Goal: Task Accomplishment & Management: Use online tool/utility

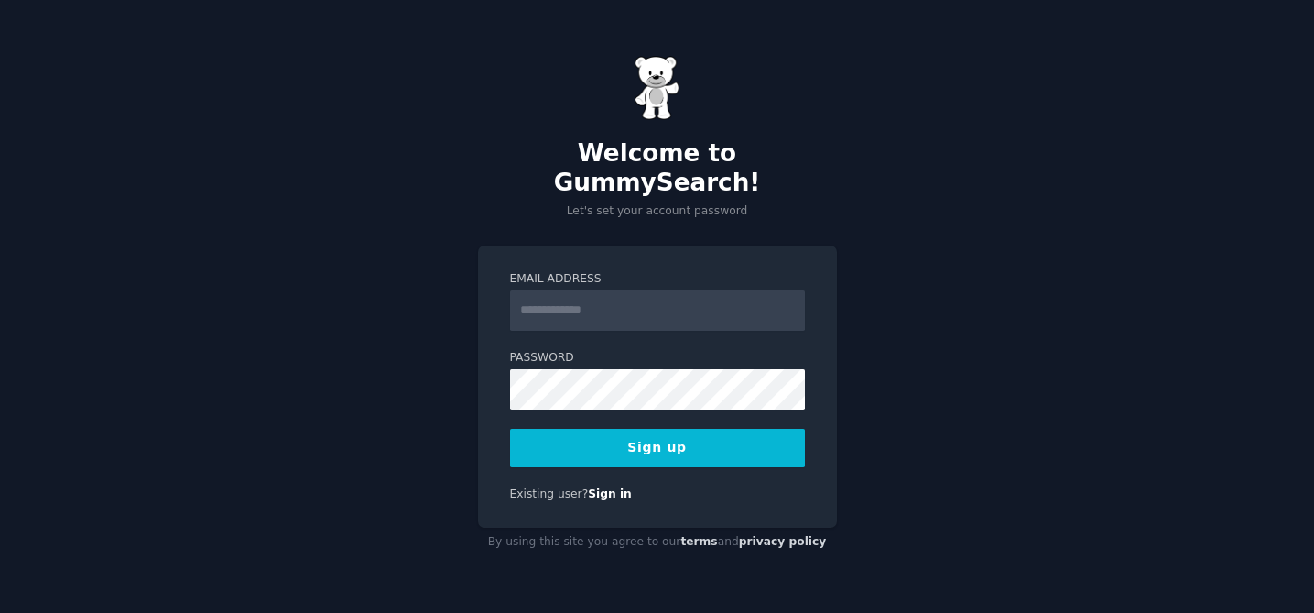
click at [566, 303] on input "Email Address" at bounding box center [657, 310] width 295 height 40
type input "**********"
click at [677, 454] on div "**********" at bounding box center [657, 386] width 359 height 283
click at [673, 441] on button "Sign up" at bounding box center [657, 448] width 295 height 38
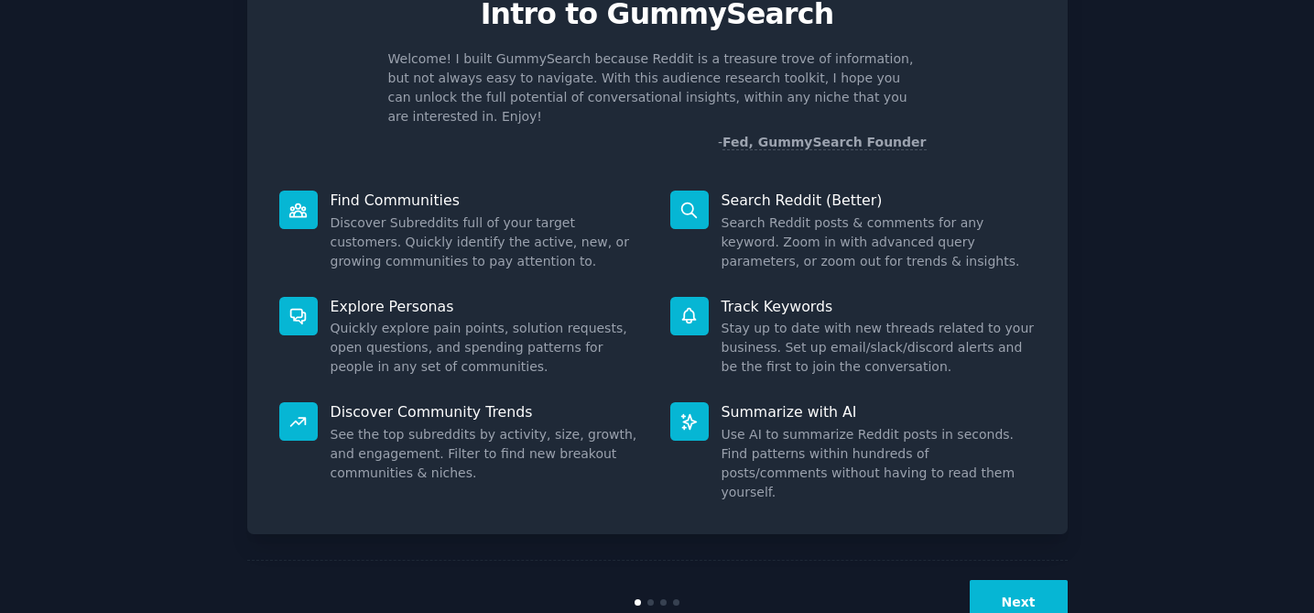
click at [1039, 580] on button "Next" at bounding box center [1019, 602] width 98 height 45
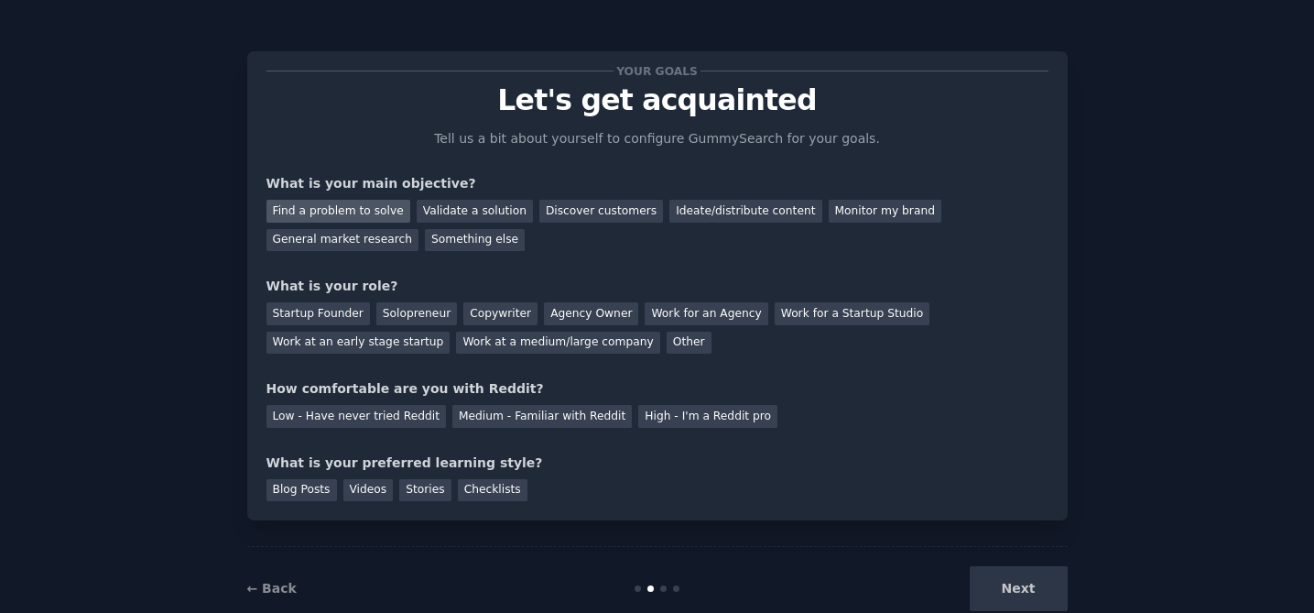
click at [366, 215] on div "Find a problem to solve" at bounding box center [338, 211] width 144 height 23
click at [322, 308] on div "Startup Founder" at bounding box center [317, 313] width 103 height 23
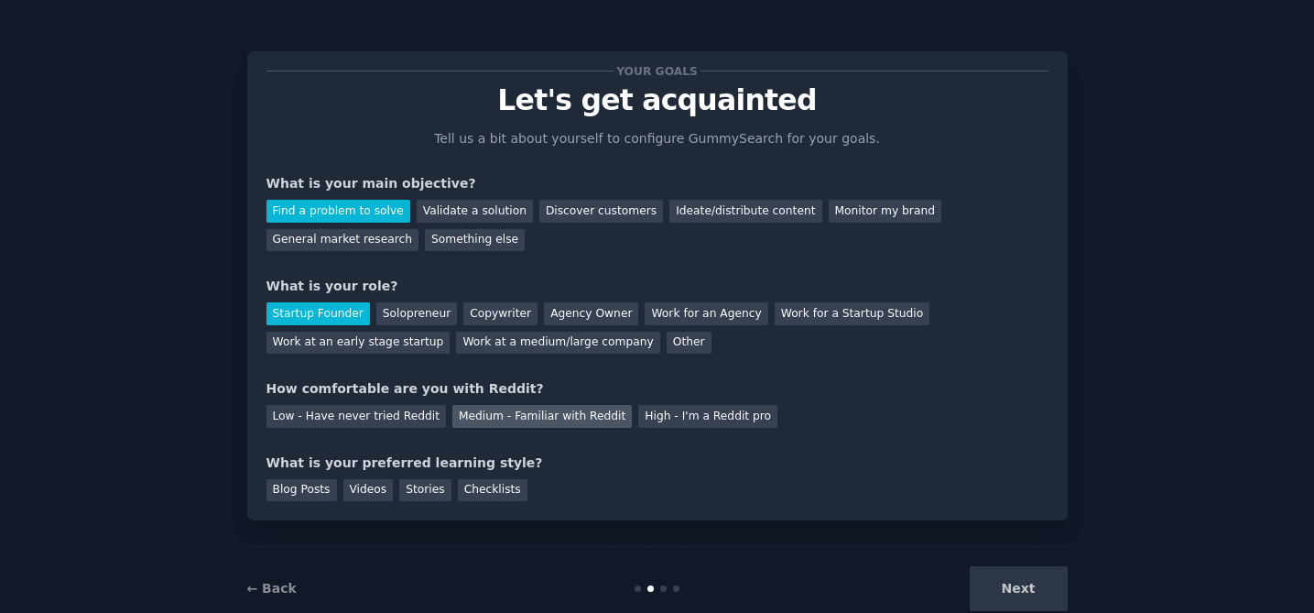
click at [475, 421] on div "Medium - Familiar with Reddit" at bounding box center [541, 416] width 179 height 23
click at [304, 494] on div "Blog Posts" at bounding box center [301, 490] width 71 height 23
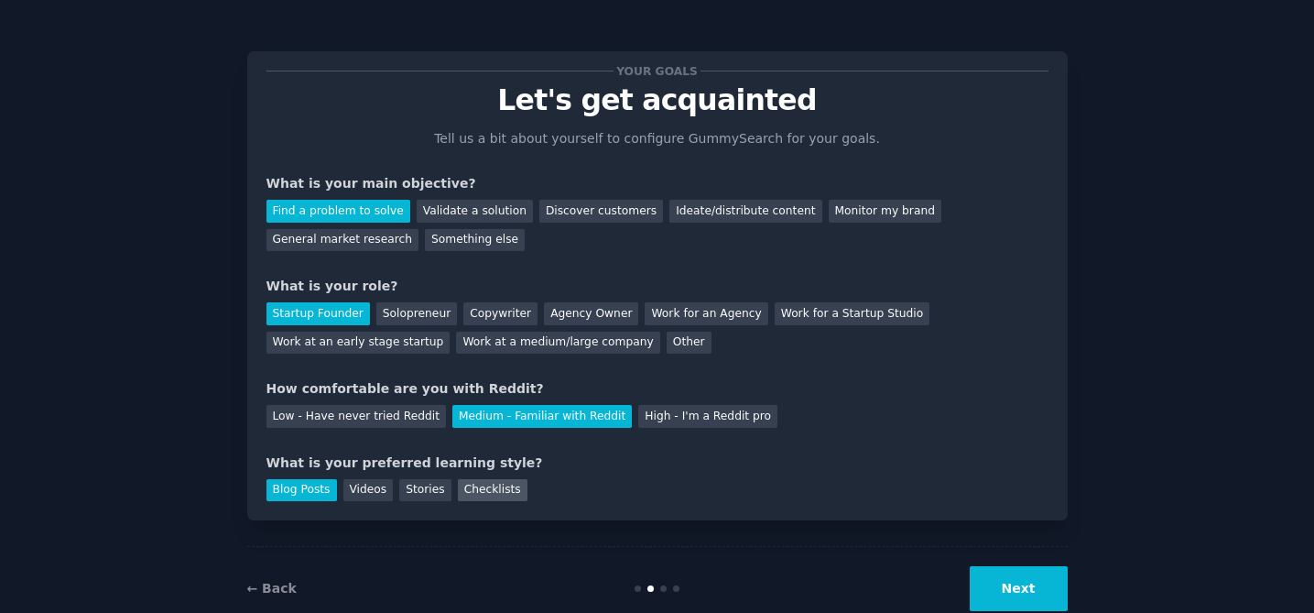
click at [505, 500] on div "Checklists" at bounding box center [493, 490] width 70 height 23
click at [315, 495] on div "Blog Posts" at bounding box center [301, 490] width 71 height 23
click at [1011, 589] on button "Next" at bounding box center [1019, 588] width 98 height 45
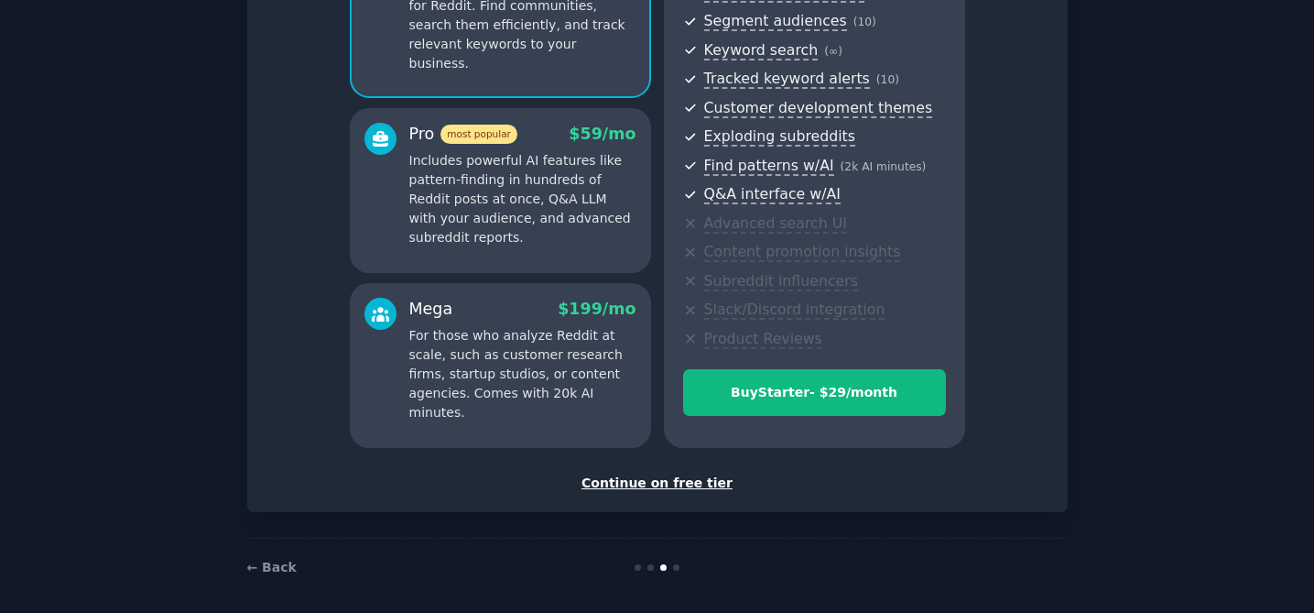
click at [636, 483] on div "Continue on free tier" at bounding box center [657, 482] width 782 height 19
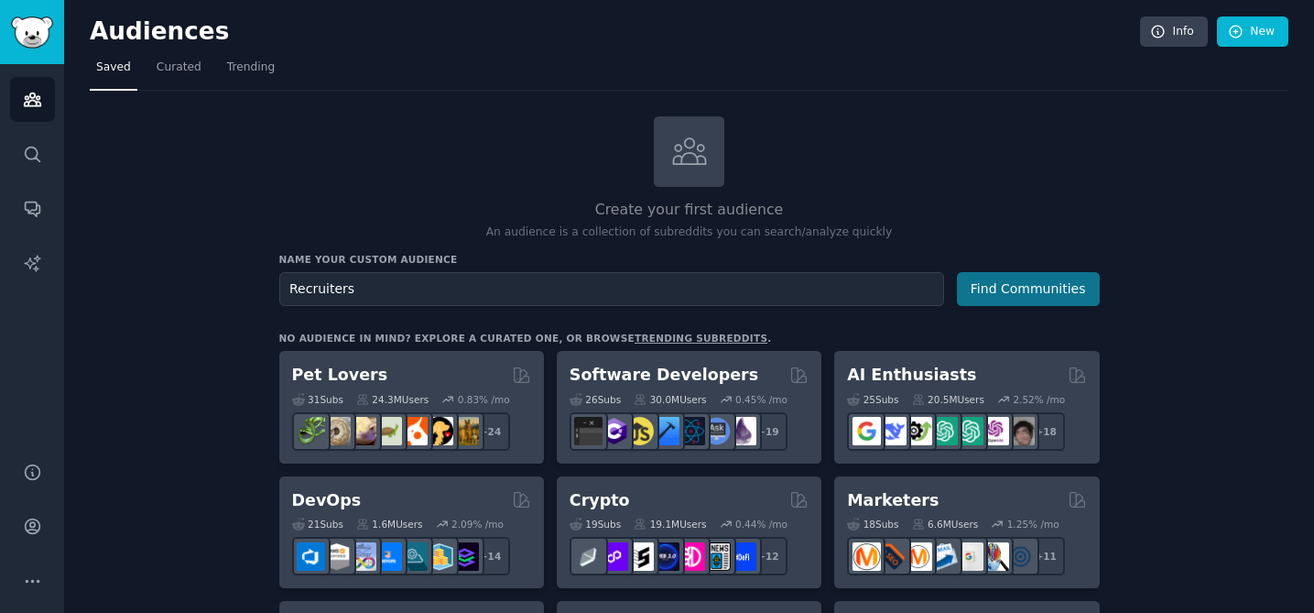
type input "Recruiters"
click at [1031, 293] on button "Find Communities" at bounding box center [1028, 289] width 143 height 34
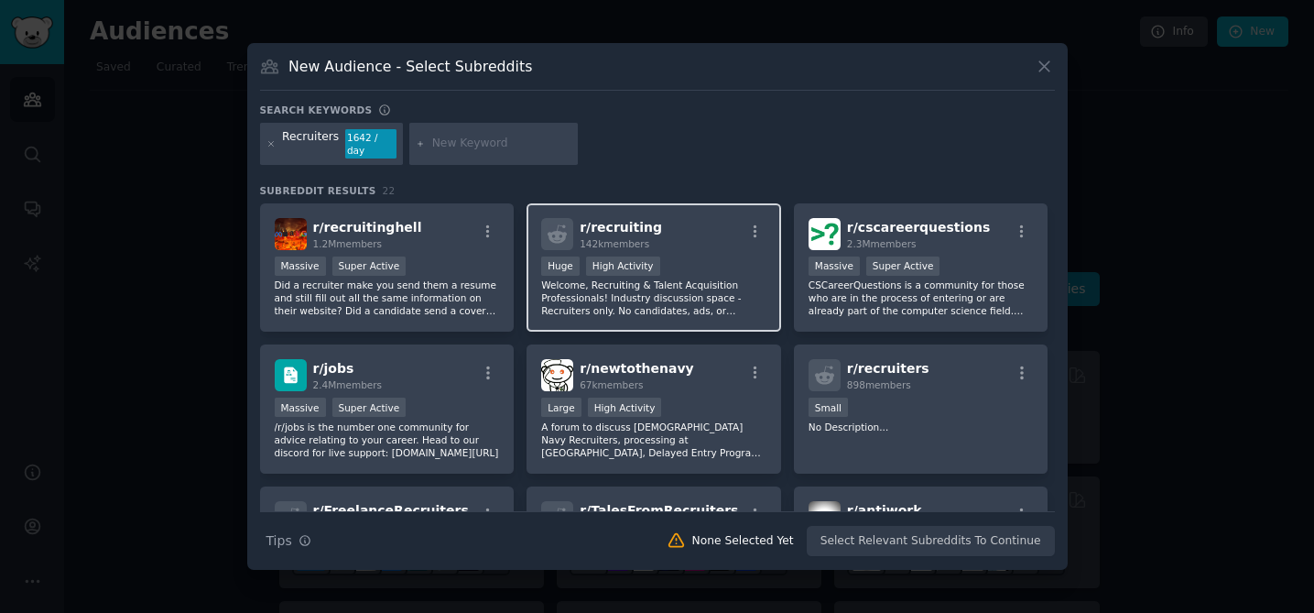
click at [729, 266] on div ">= 80th percentile for submissions / day Huge High Activity" at bounding box center [653, 267] width 225 height 23
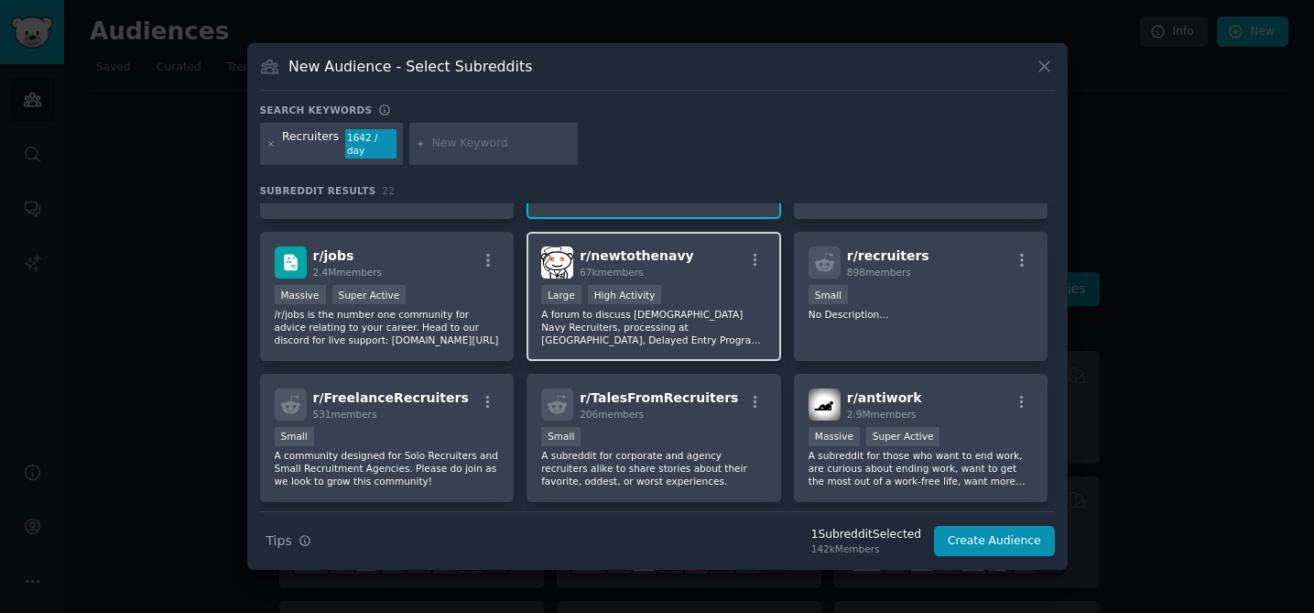
scroll to position [115, 0]
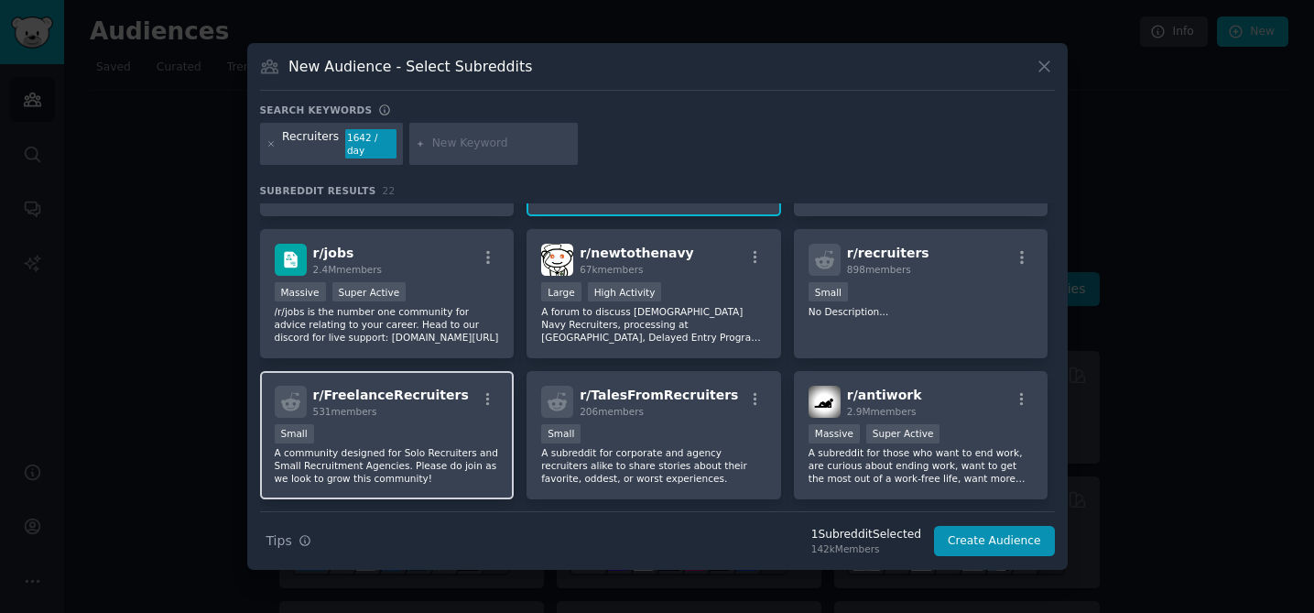
click at [425, 431] on div "Small" at bounding box center [387, 435] width 225 height 23
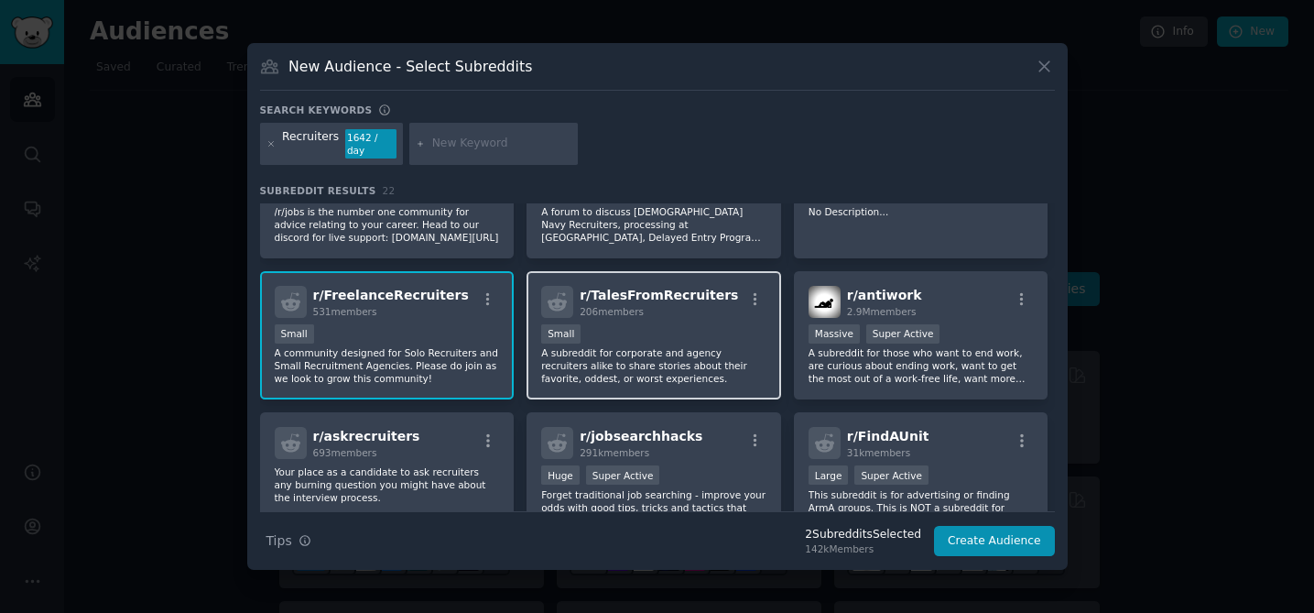
scroll to position [222, 0]
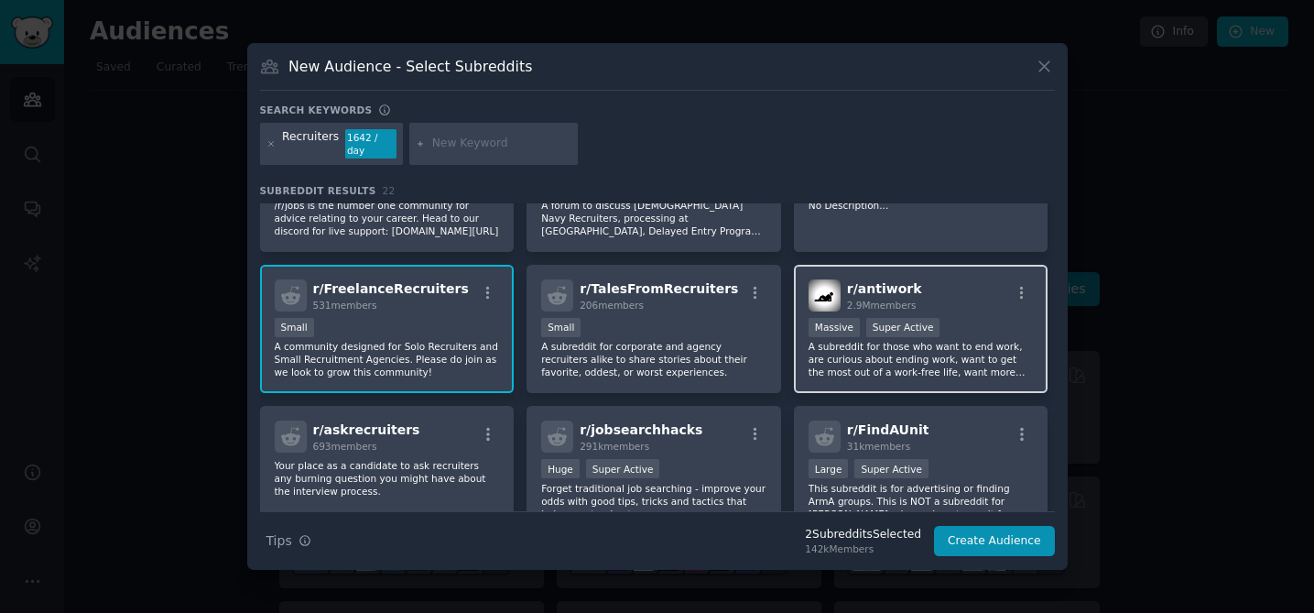
click at [882, 373] on div "r/ antiwork 2.9M members Massive Super Active A subreddit for those who want to…" at bounding box center [921, 329] width 255 height 129
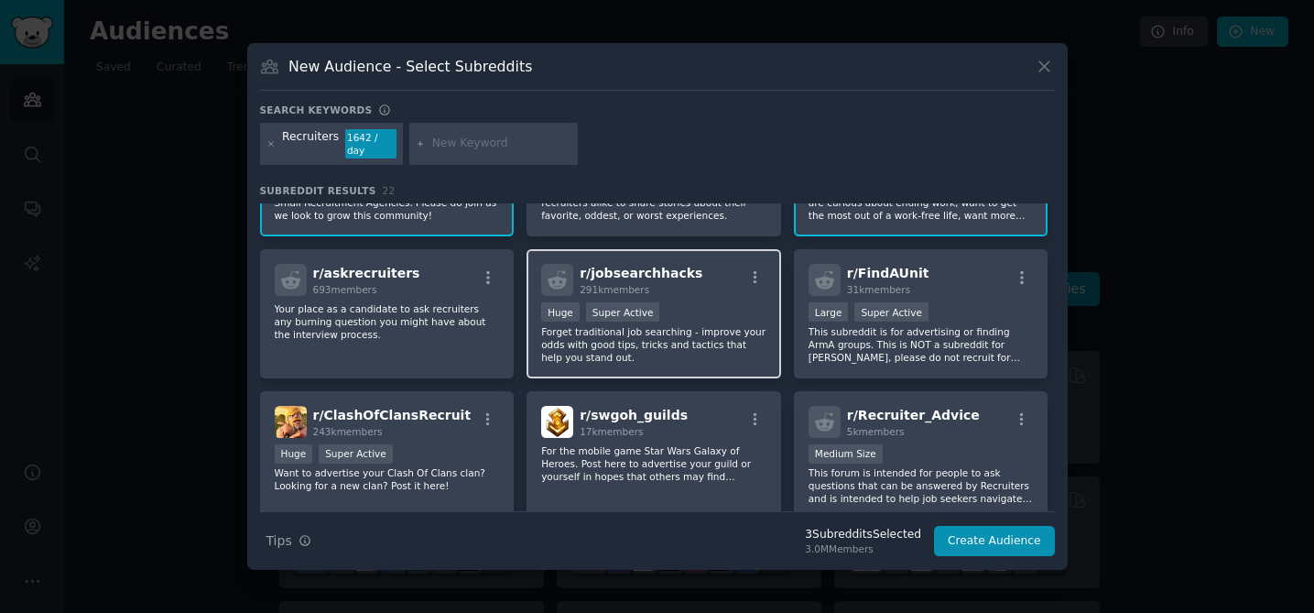
scroll to position [388, 0]
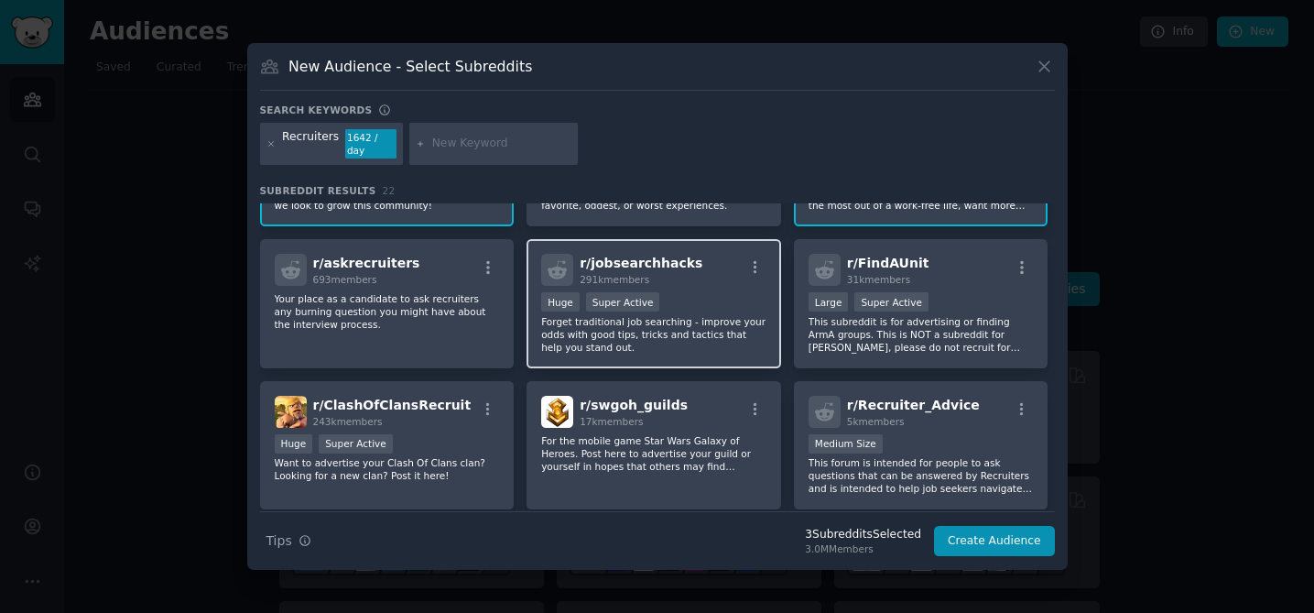
click at [673, 339] on p "Forget traditional job searching - improve your odds with good tips, tricks and…" at bounding box center [653, 334] width 225 height 38
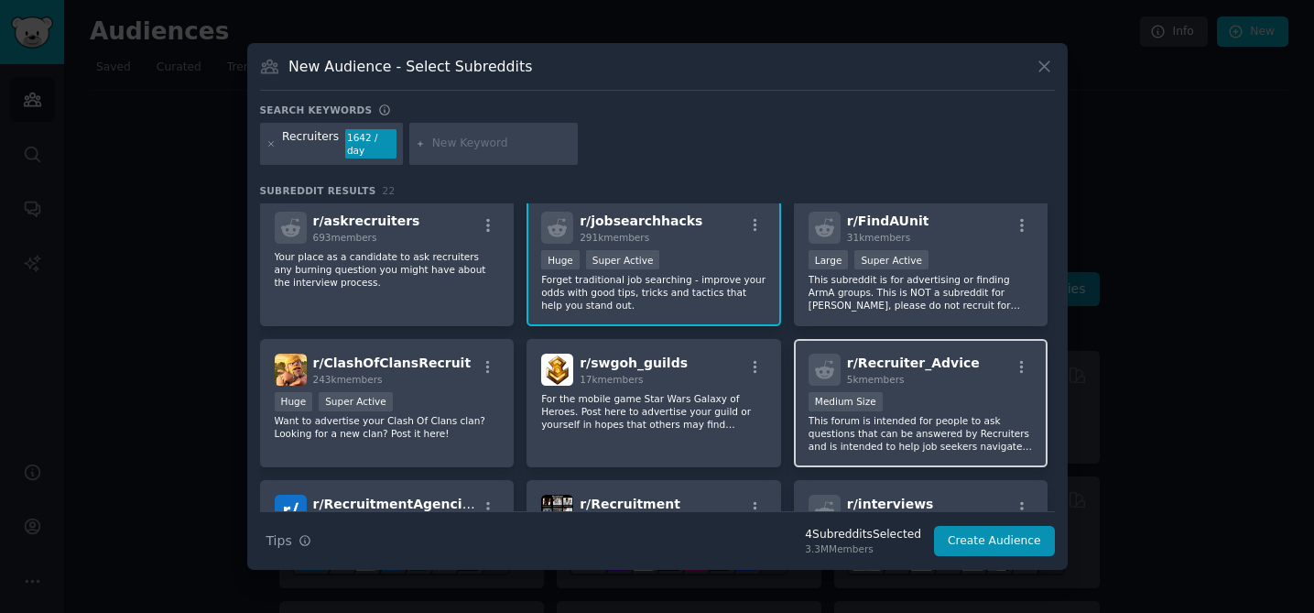
scroll to position [431, 0]
click at [929, 426] on p "This forum is intended for people to ask questions that can be answered by Recr…" at bounding box center [921, 432] width 225 height 38
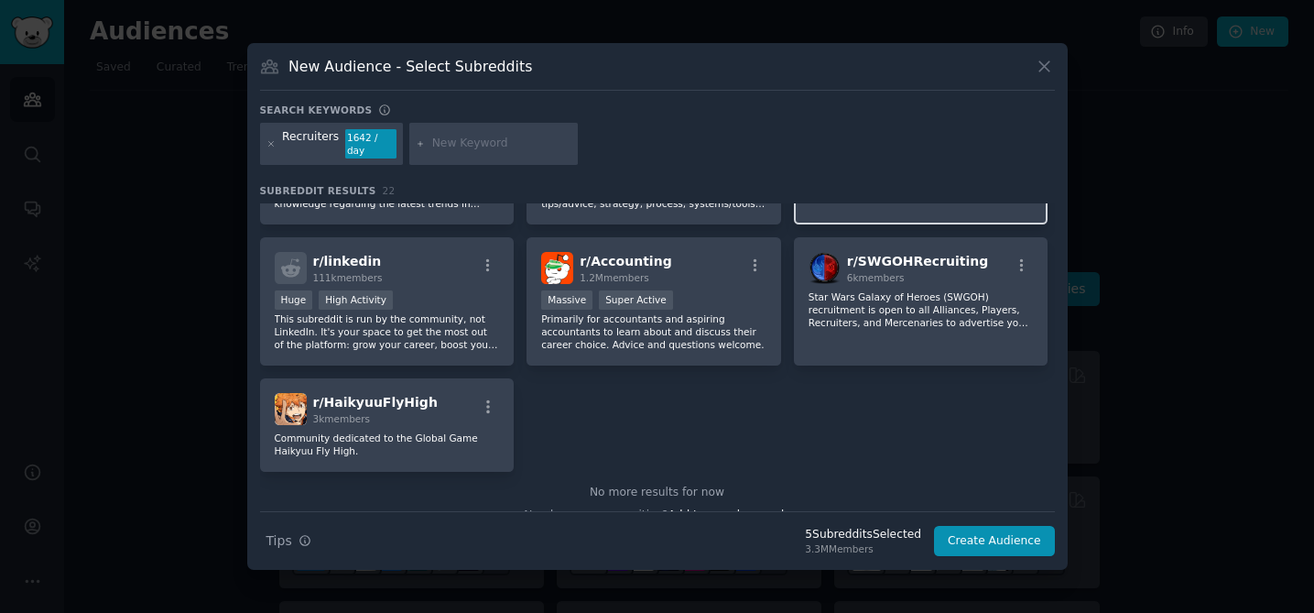
scroll to position [840, 0]
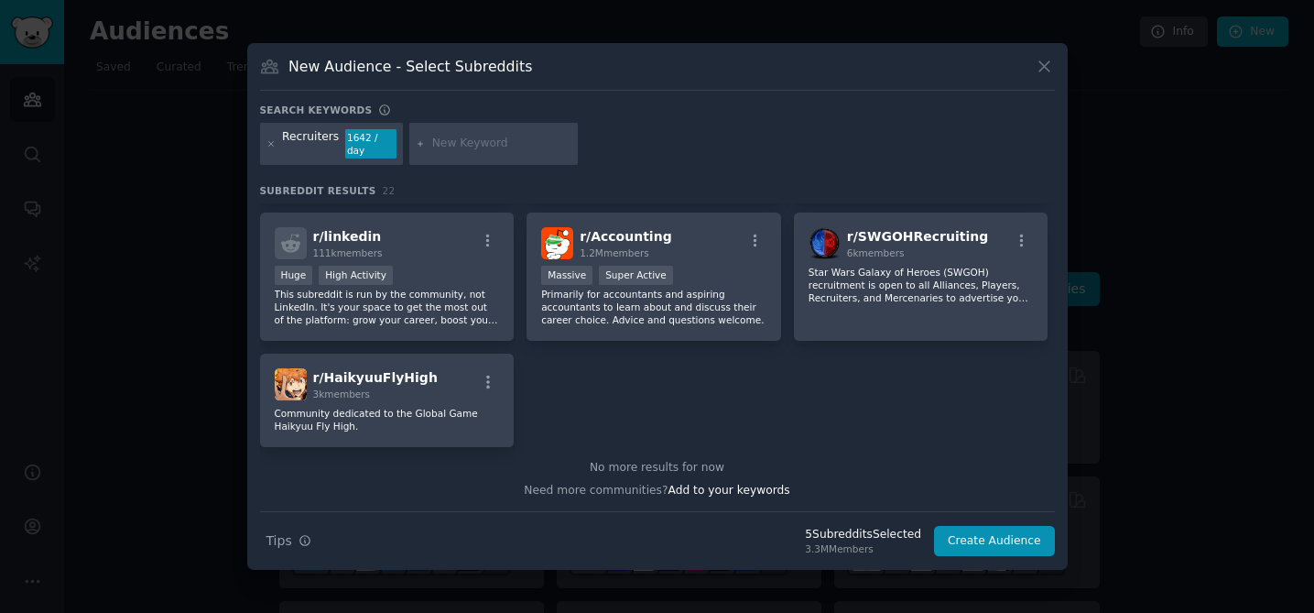
click at [487, 150] on input "text" at bounding box center [501, 144] width 139 height 16
type input "digitalnomad"
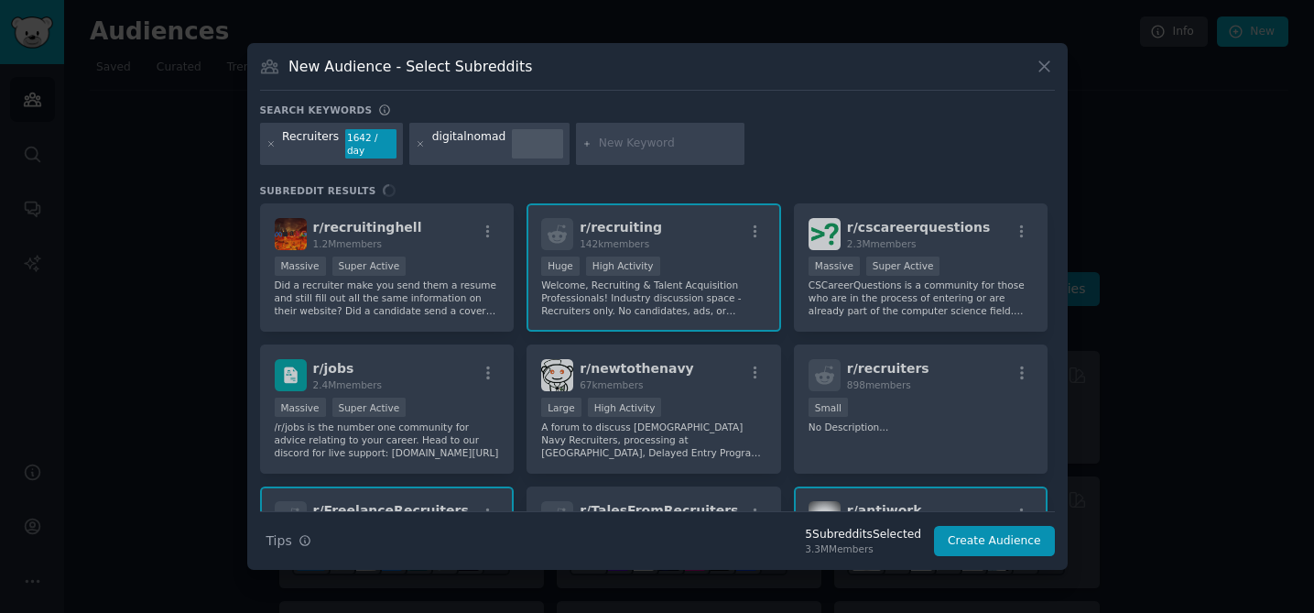
click at [449, 147] on div "digitalnomad" at bounding box center [469, 143] width 74 height 29
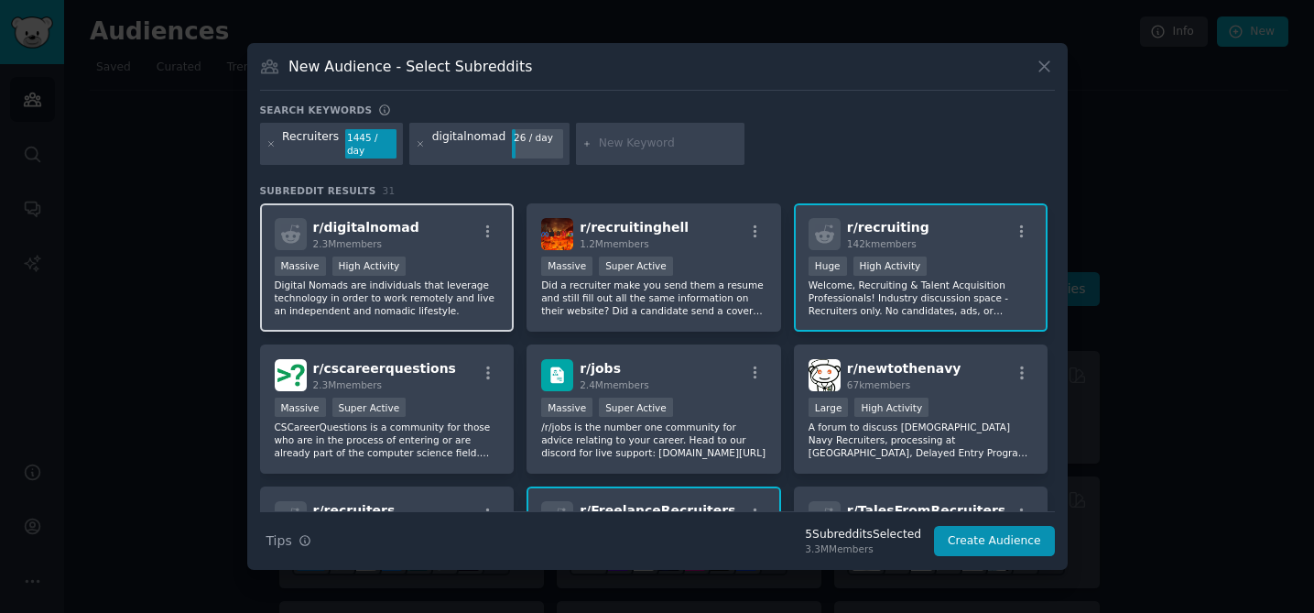
click at [453, 280] on p "Digital Nomads are individuals that leverage technology in order to work remote…" at bounding box center [387, 297] width 225 height 38
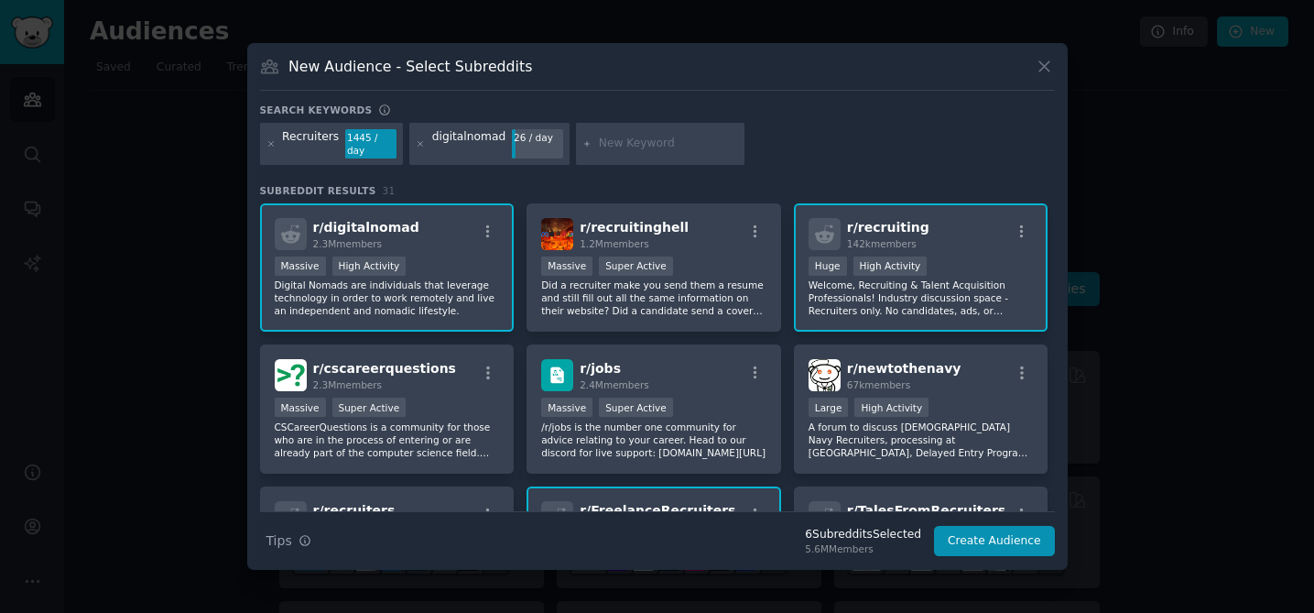
click at [482, 139] on div "digitalnomad" at bounding box center [469, 143] width 74 height 29
click at [674, 153] on div at bounding box center [660, 144] width 168 height 42
click at [633, 145] on input "text" at bounding box center [668, 144] width 139 height 16
type input "digital nomad"
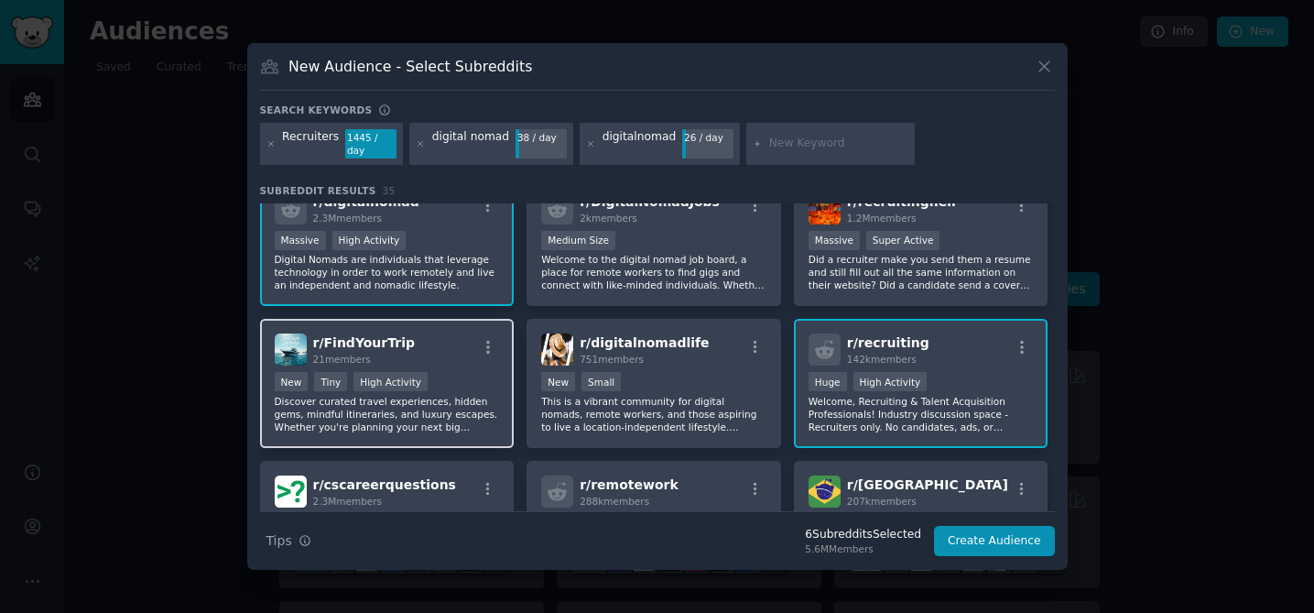
scroll to position [41, 0]
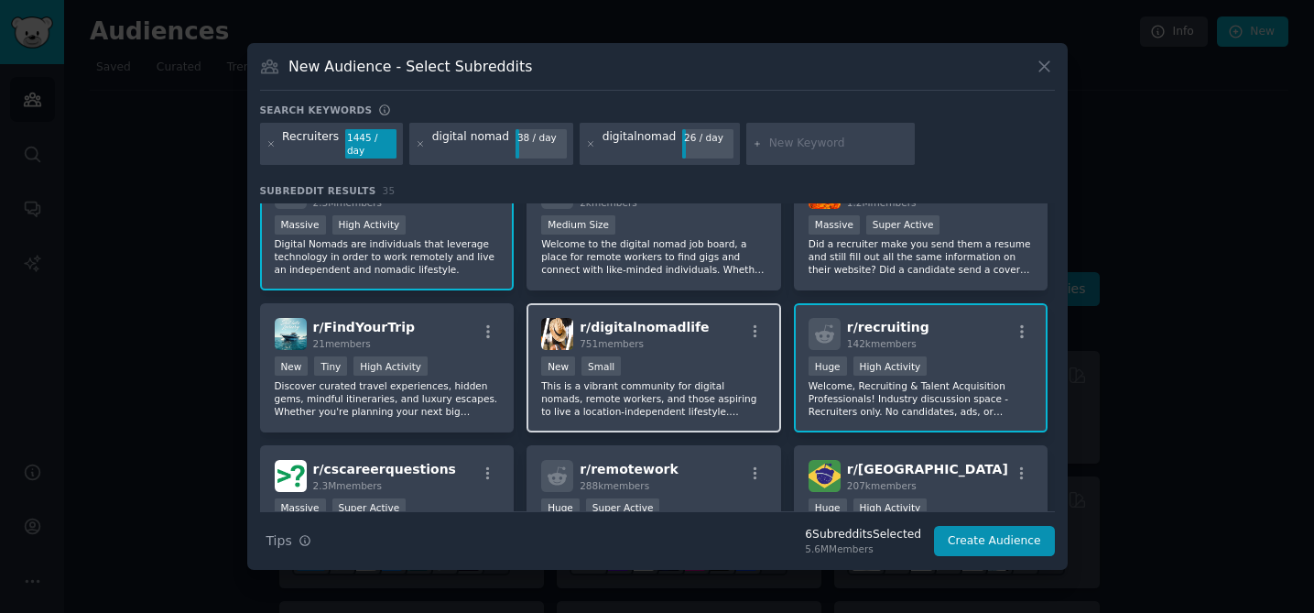
click at [680, 399] on p "This is a vibrant community for digital nomads, remote workers, and those aspir…" at bounding box center [653, 398] width 225 height 38
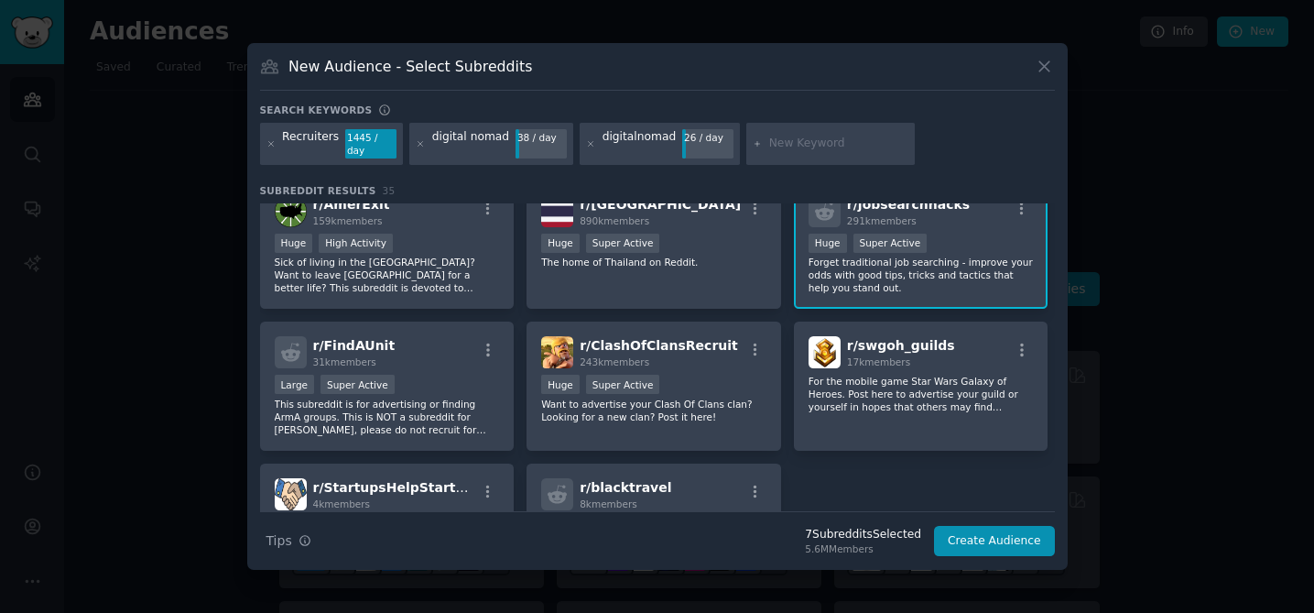
scroll to position [1406, 0]
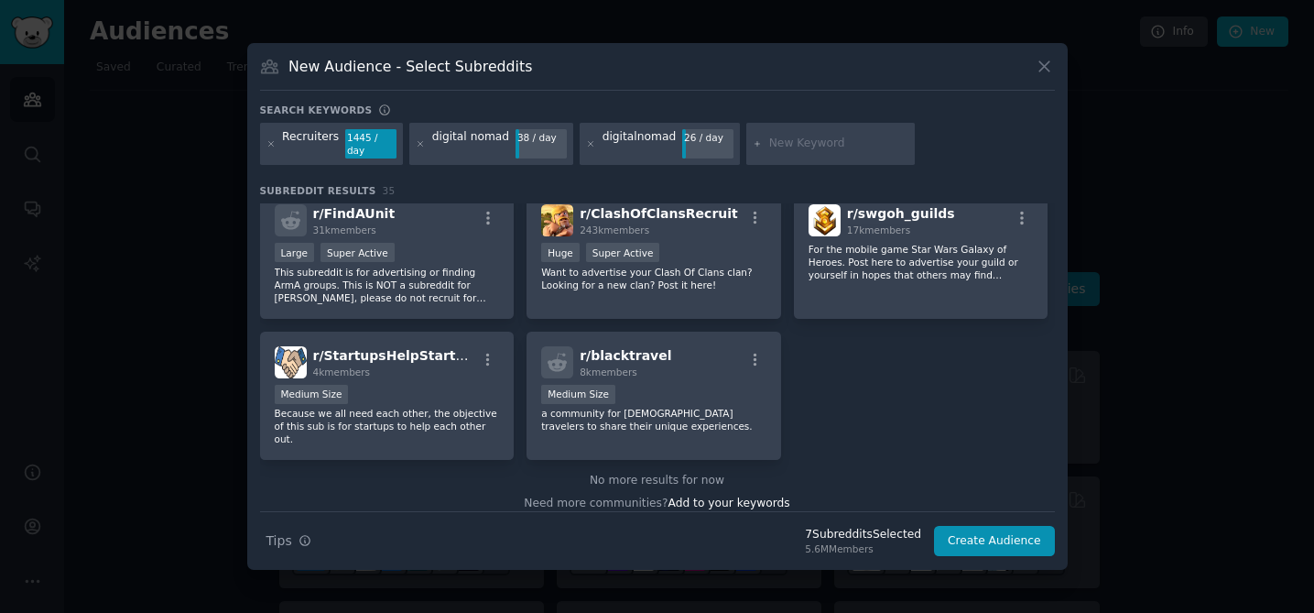
click at [790, 141] on input "text" at bounding box center [838, 144] width 139 height 16
type input "remote workers"
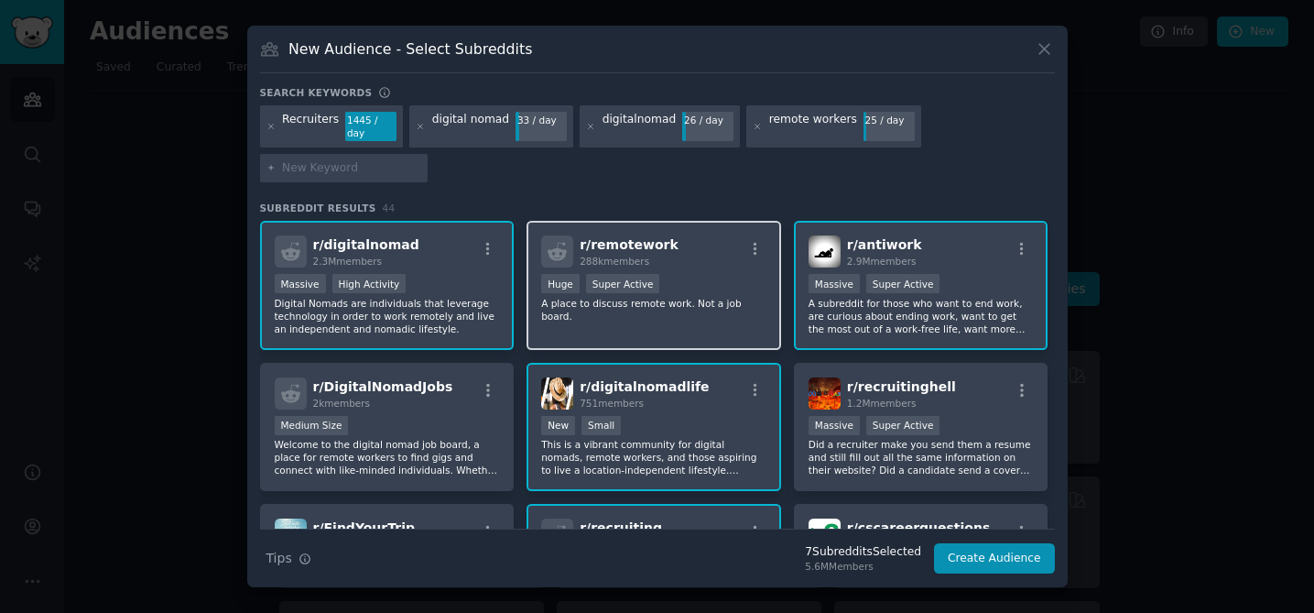
click at [716, 325] on div "r/ remotework 288k members >= 95th percentile for submissions / day Huge Super …" at bounding box center [654, 285] width 255 height 129
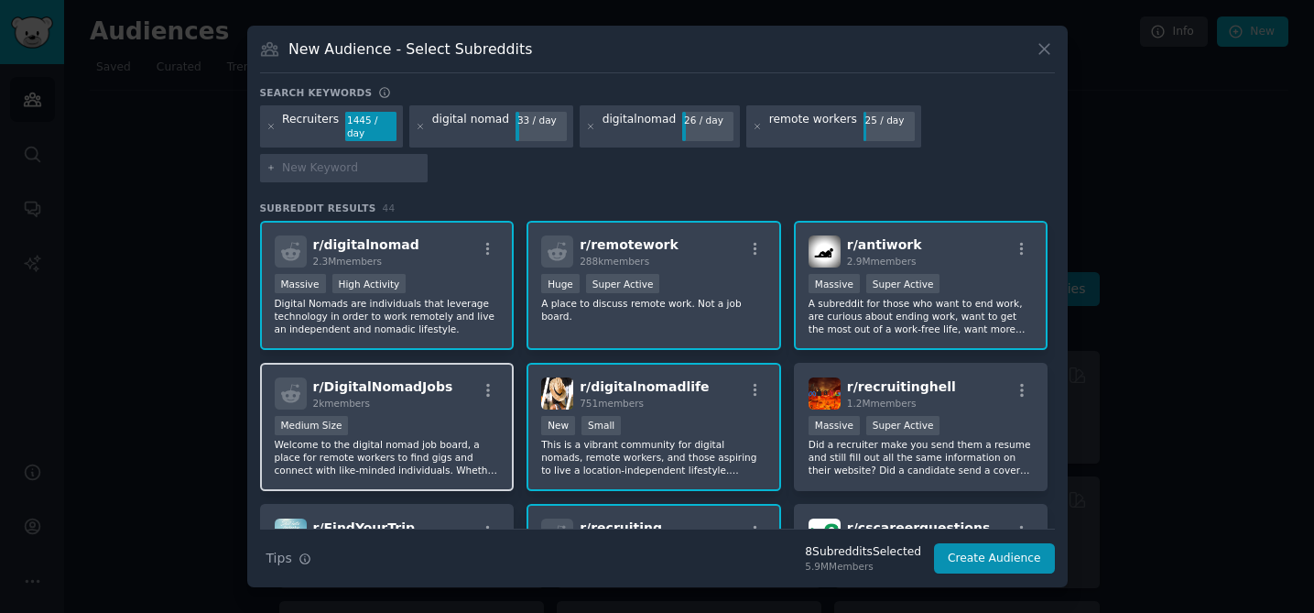
click at [462, 433] on div "Medium Size" at bounding box center [387, 427] width 225 height 23
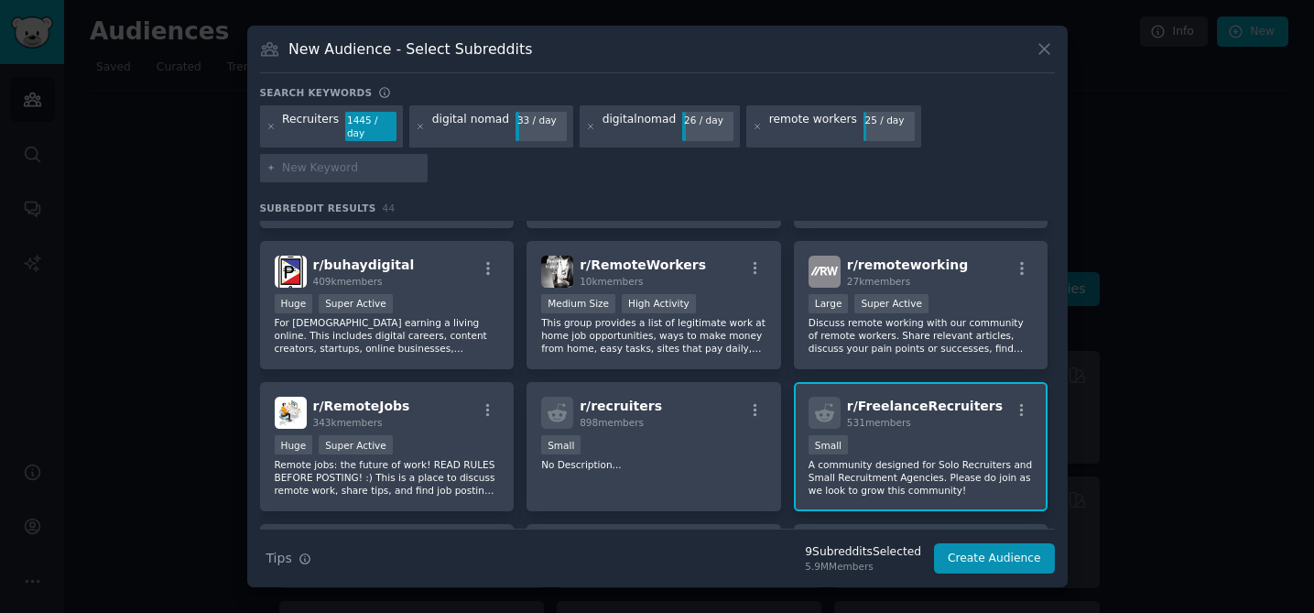
scroll to position [691, 0]
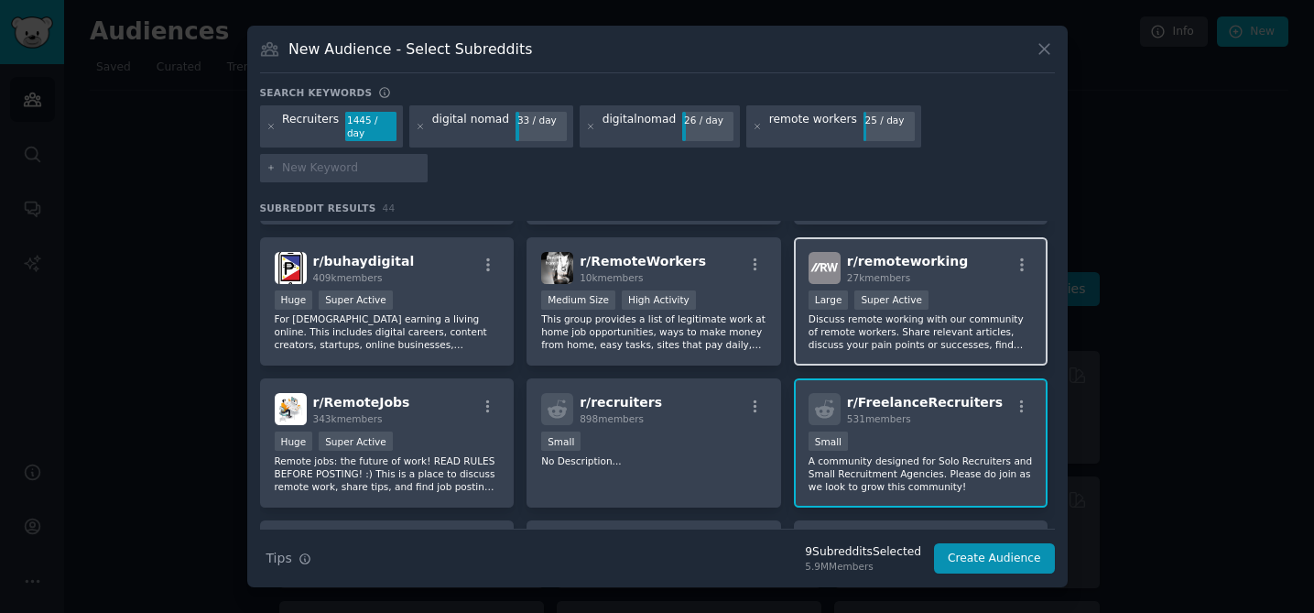
click at [960, 340] on p "Discuss remote working with our community of remote workers. Share relevant art…" at bounding box center [921, 331] width 225 height 38
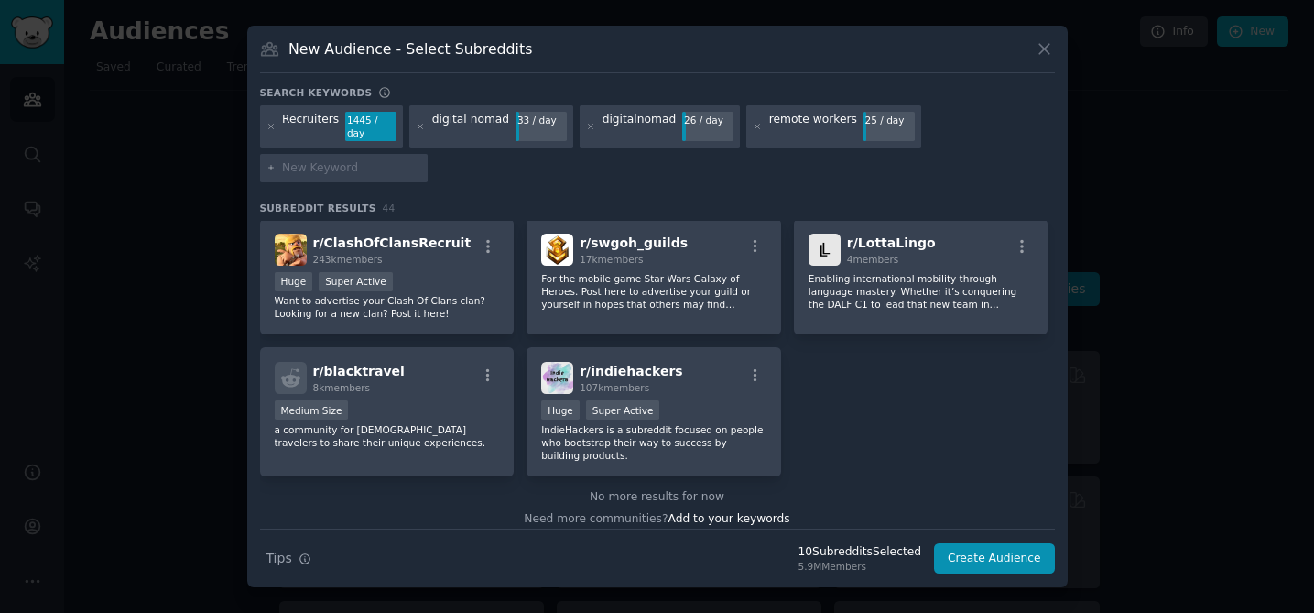
scroll to position [1853, 0]
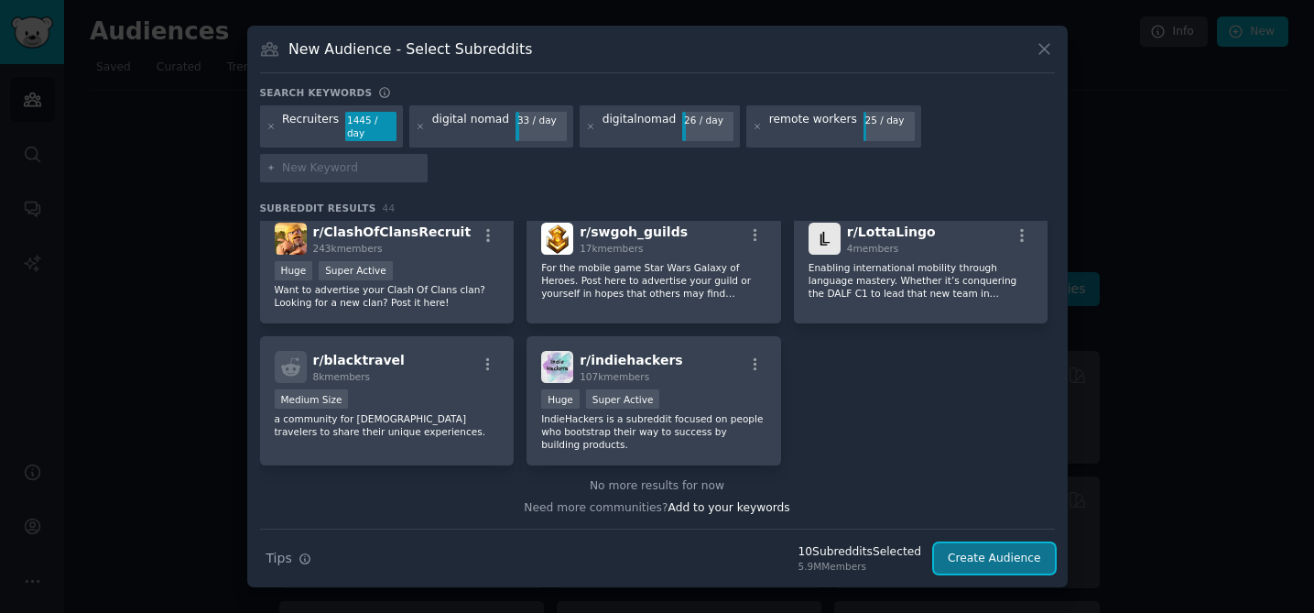
click at [1004, 548] on button "Create Audience" at bounding box center [994, 558] width 121 height 31
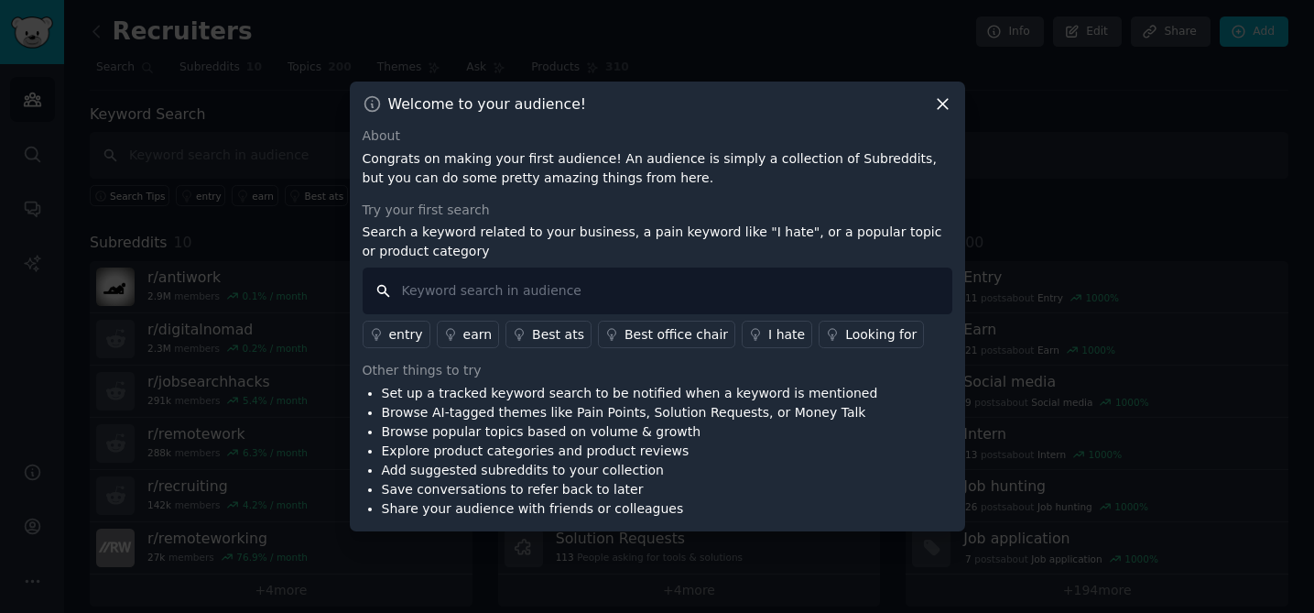
click at [633, 285] on input "text" at bounding box center [658, 290] width 590 height 47
type input "looking for"
